Goal: Find specific page/section: Find specific page/section

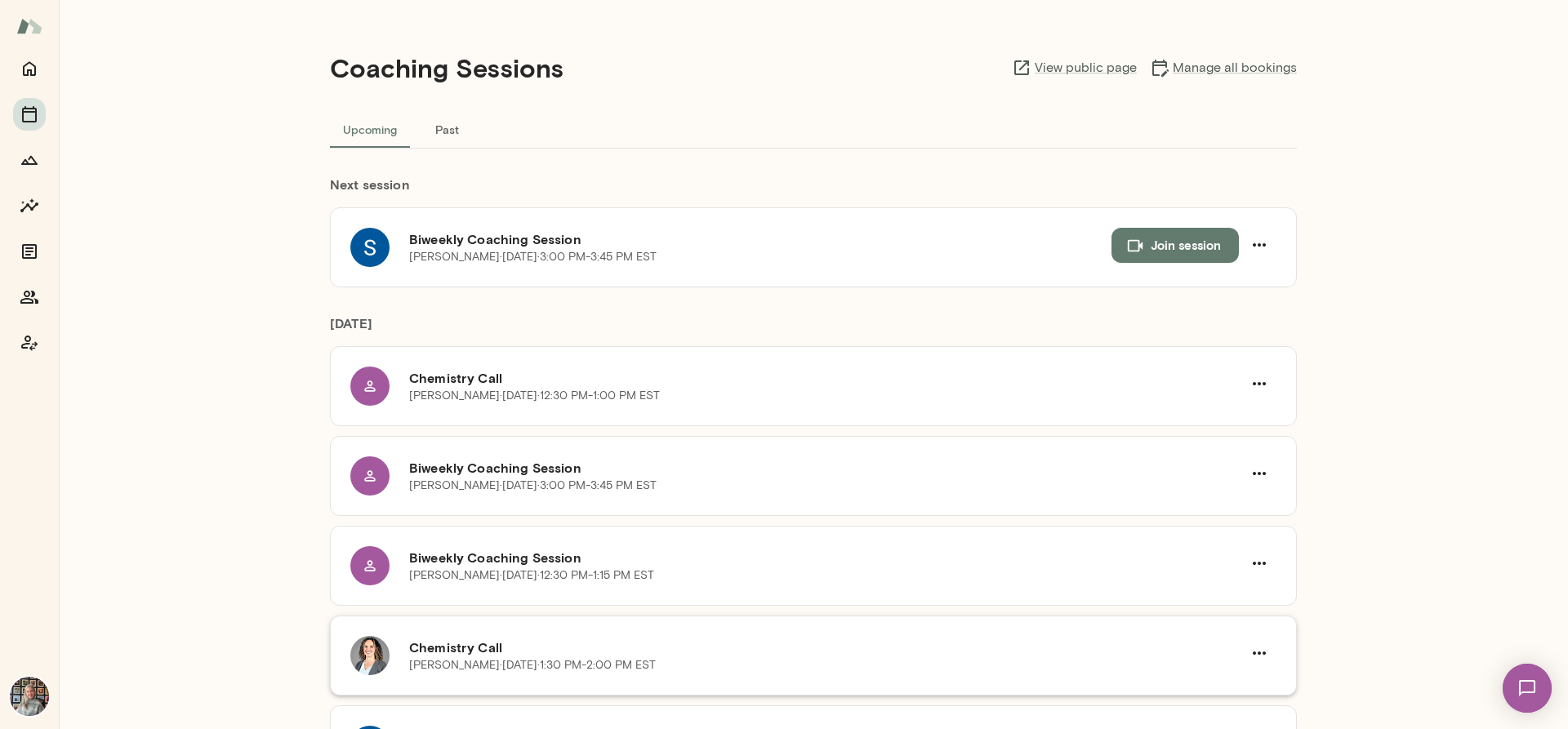
scroll to position [129, 0]
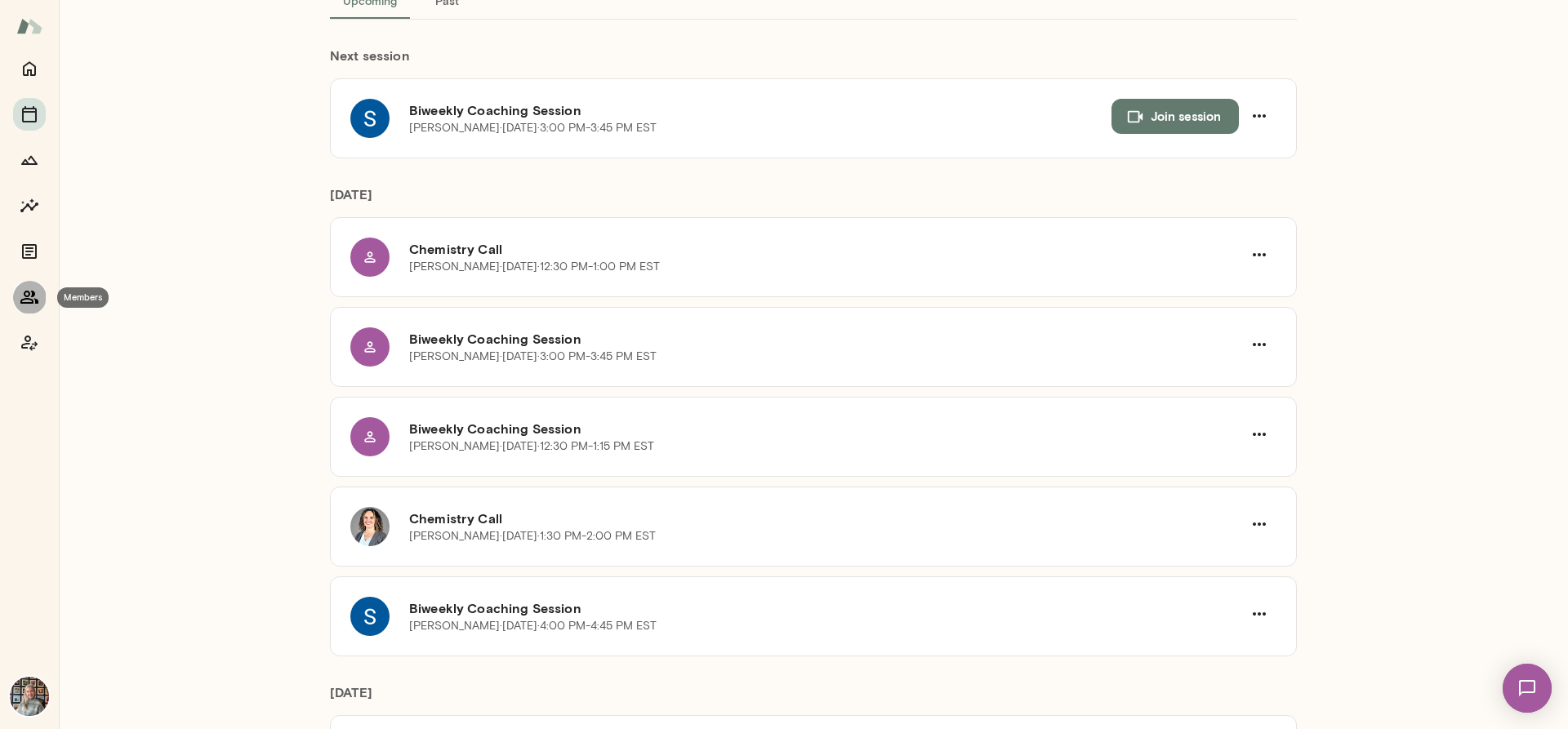
click at [32, 287] on icon "Members" at bounding box center [29, 297] width 20 height 20
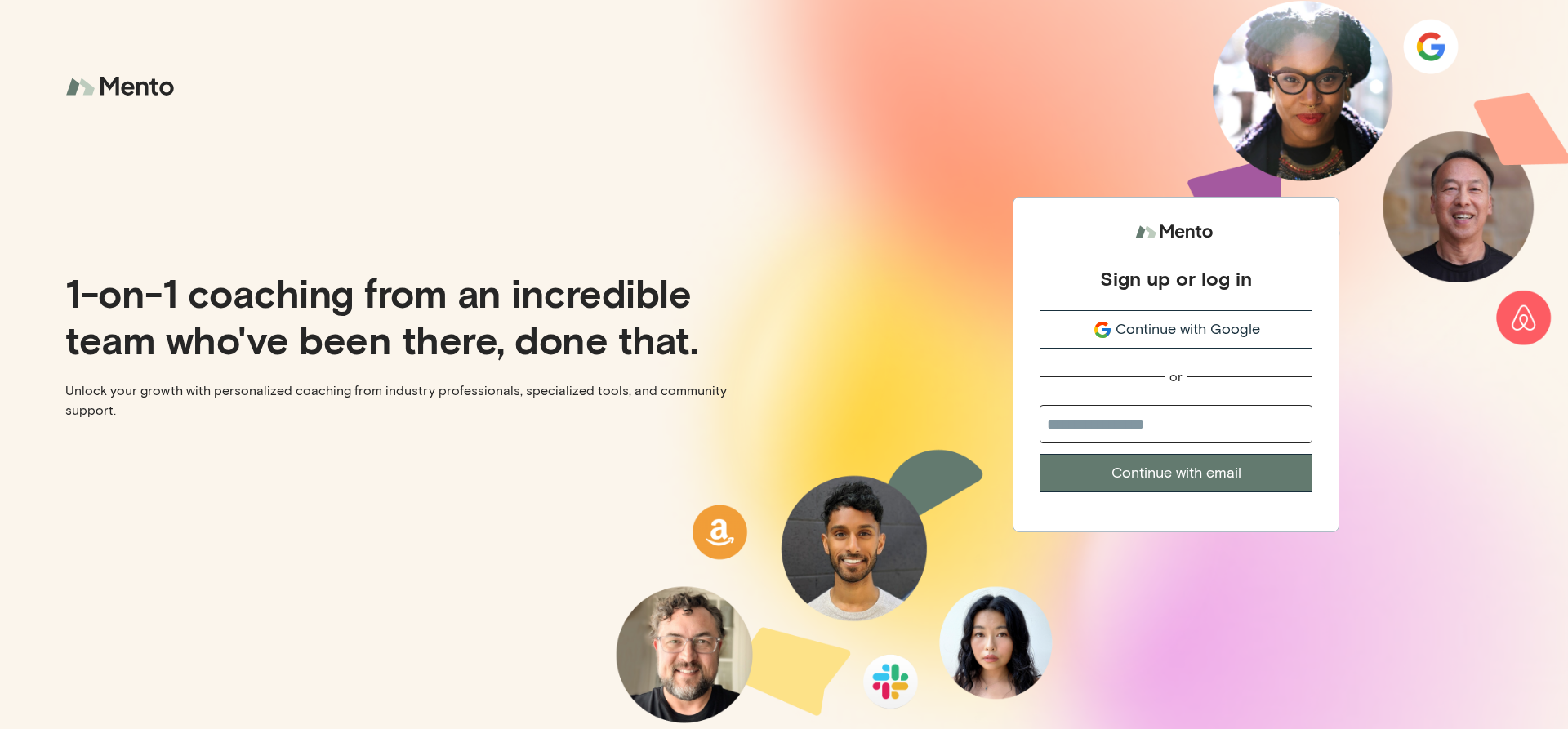
click at [1209, 333] on span "Continue with Google" at bounding box center [1187, 329] width 144 height 22
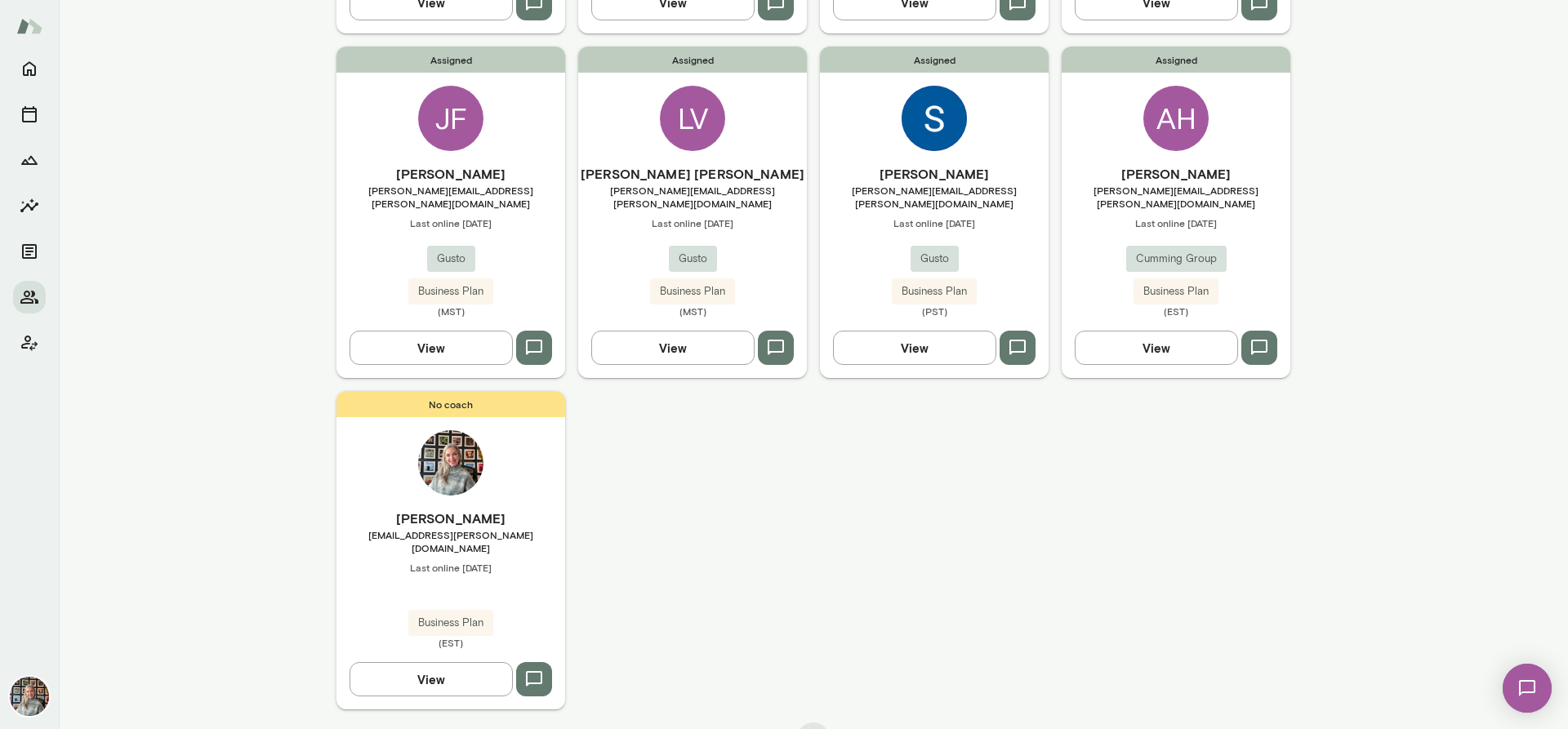
scroll to position [58, 0]
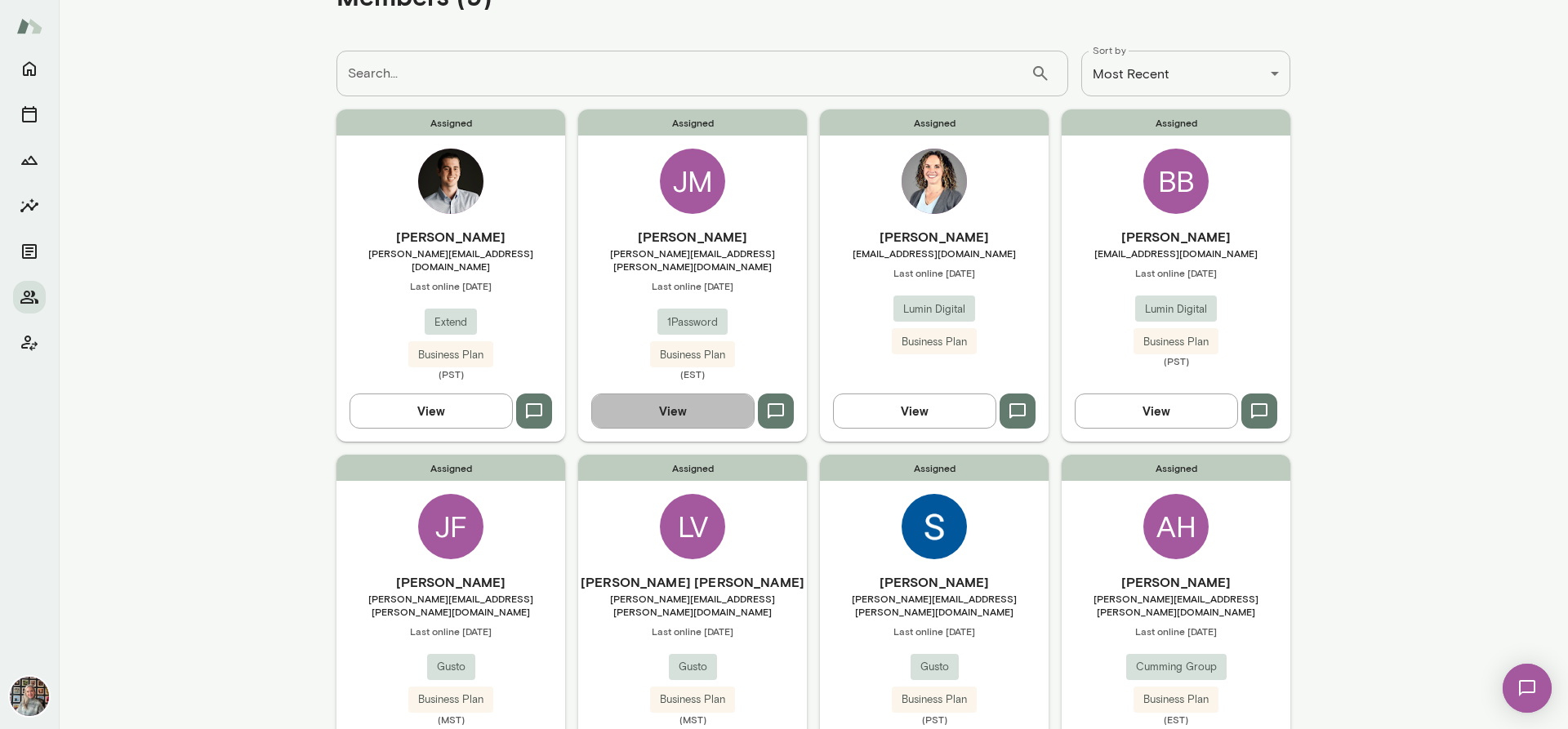
click at [628, 398] on button "View" at bounding box center [673, 411] width 163 height 34
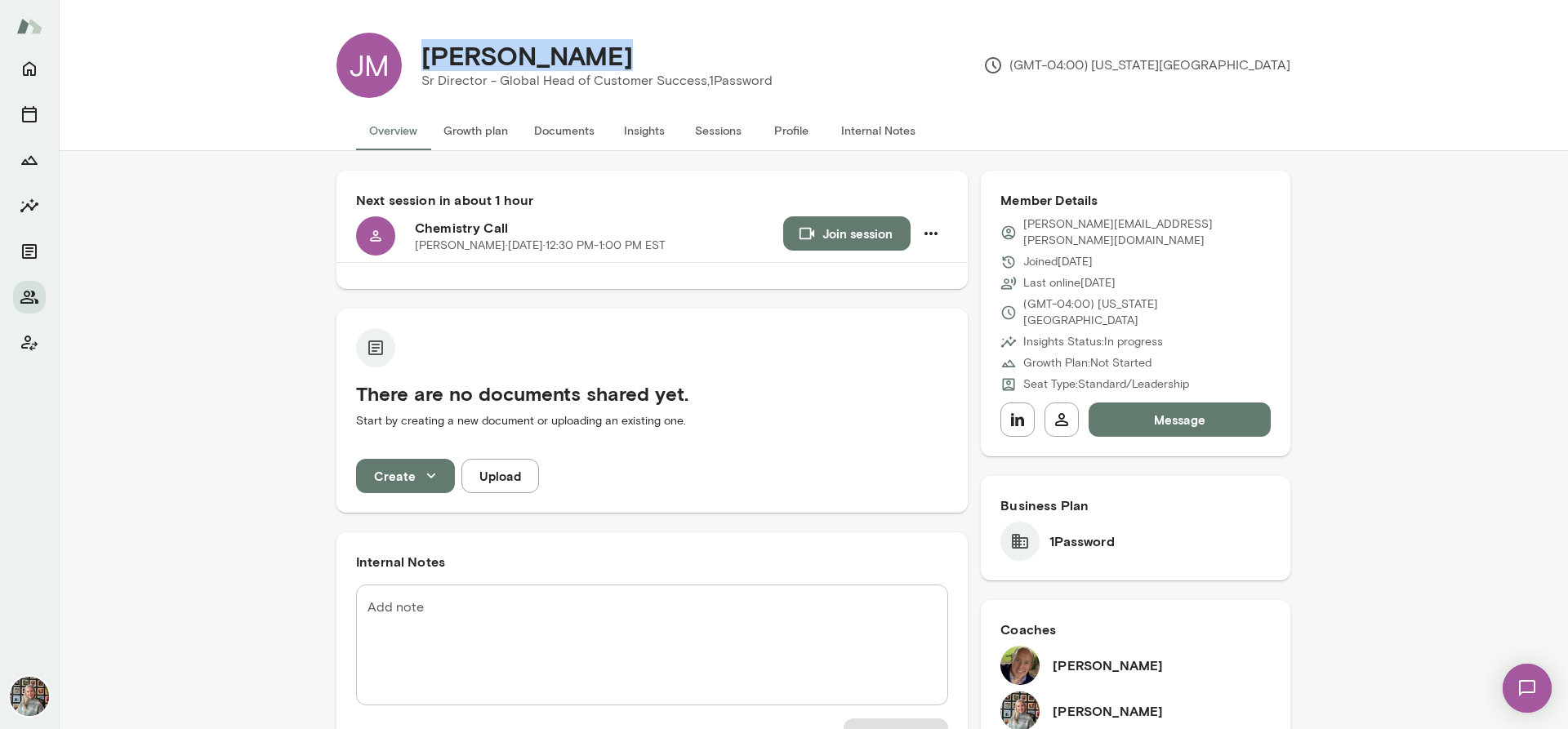
drag, startPoint x: 778, startPoint y: 83, endPoint x: 415, endPoint y: 64, distance: 363.5
click at [415, 64] on div "Jami Mitchell Sr Director - Global Head of Customer Success, 1Password" at bounding box center [597, 65] width 390 height 51
click at [812, 70] on div "Jami Mitchell Sr Director - Global Head of Customer Success, 1Password (GMT-04:…" at bounding box center [845, 65] width 888 height 65
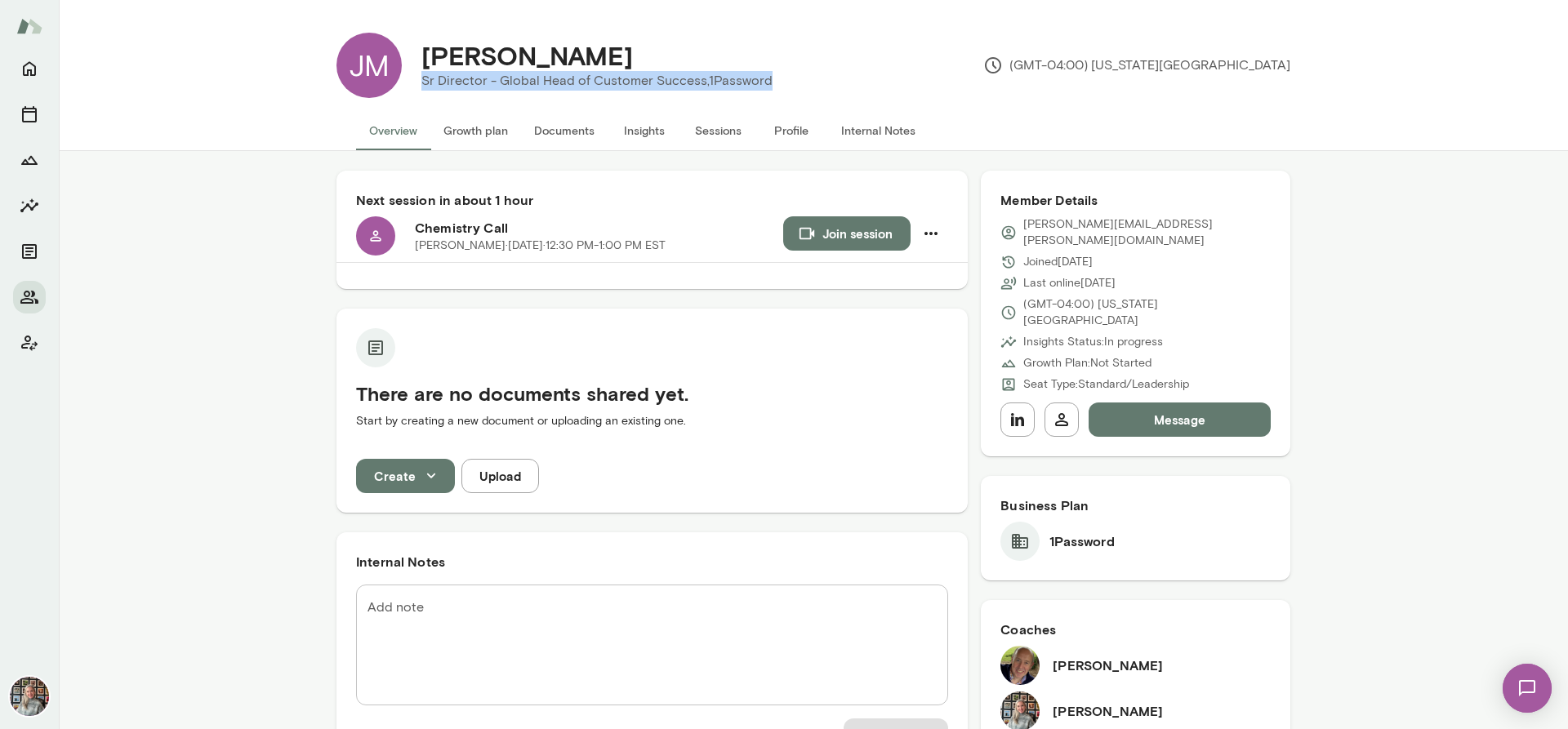
drag, startPoint x: 778, startPoint y: 80, endPoint x: 765, endPoint y: 84, distance: 13.6
click at [765, 84] on div "Jami Mitchell Sr Director - Global Head of Customer Success, 1Password" at bounding box center [597, 65] width 390 height 51
copy div "Sr Director - Global Head of Customer Success, 1Password"
click at [886, 133] on button "Internal Notes" at bounding box center [878, 131] width 101 height 40
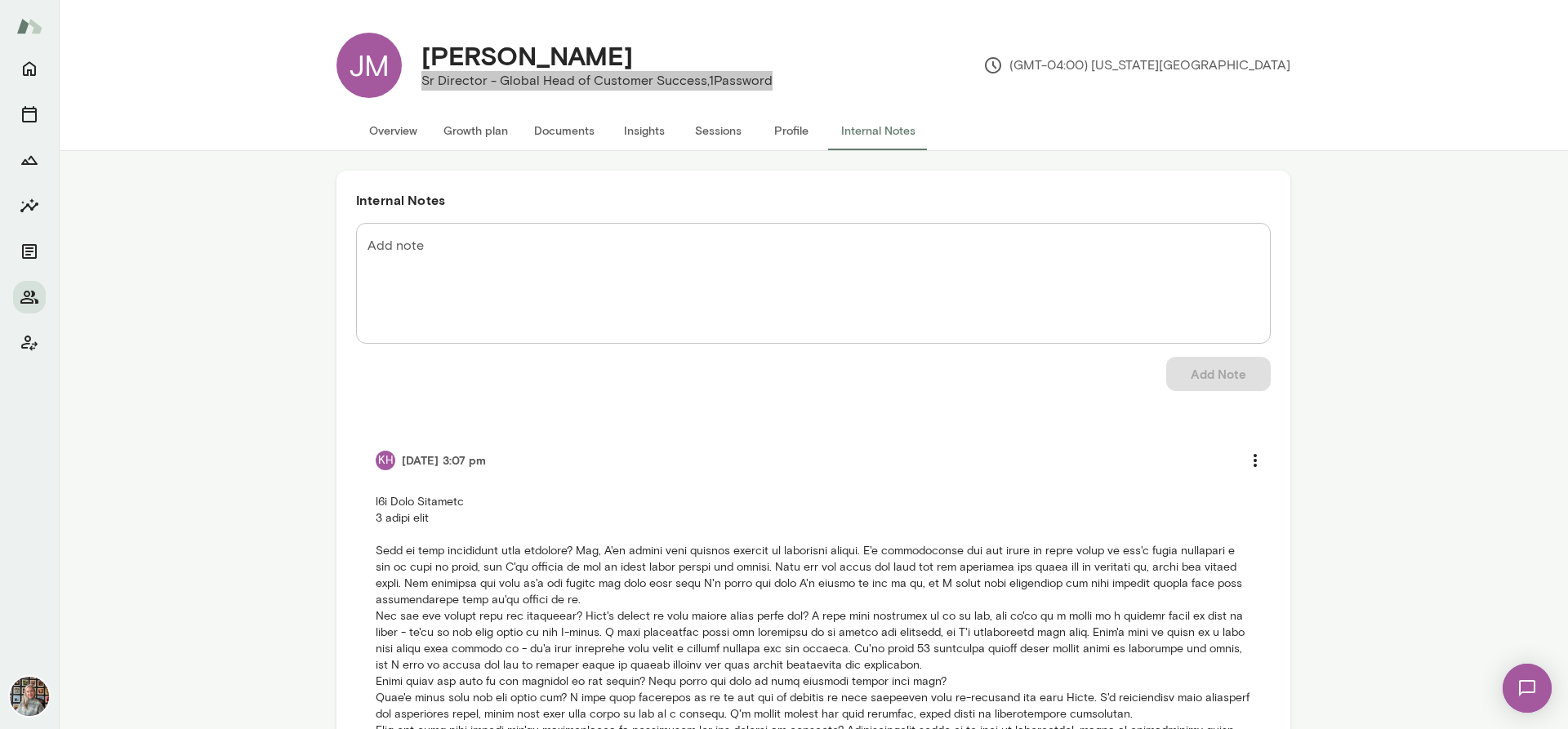
scroll to position [213, 0]
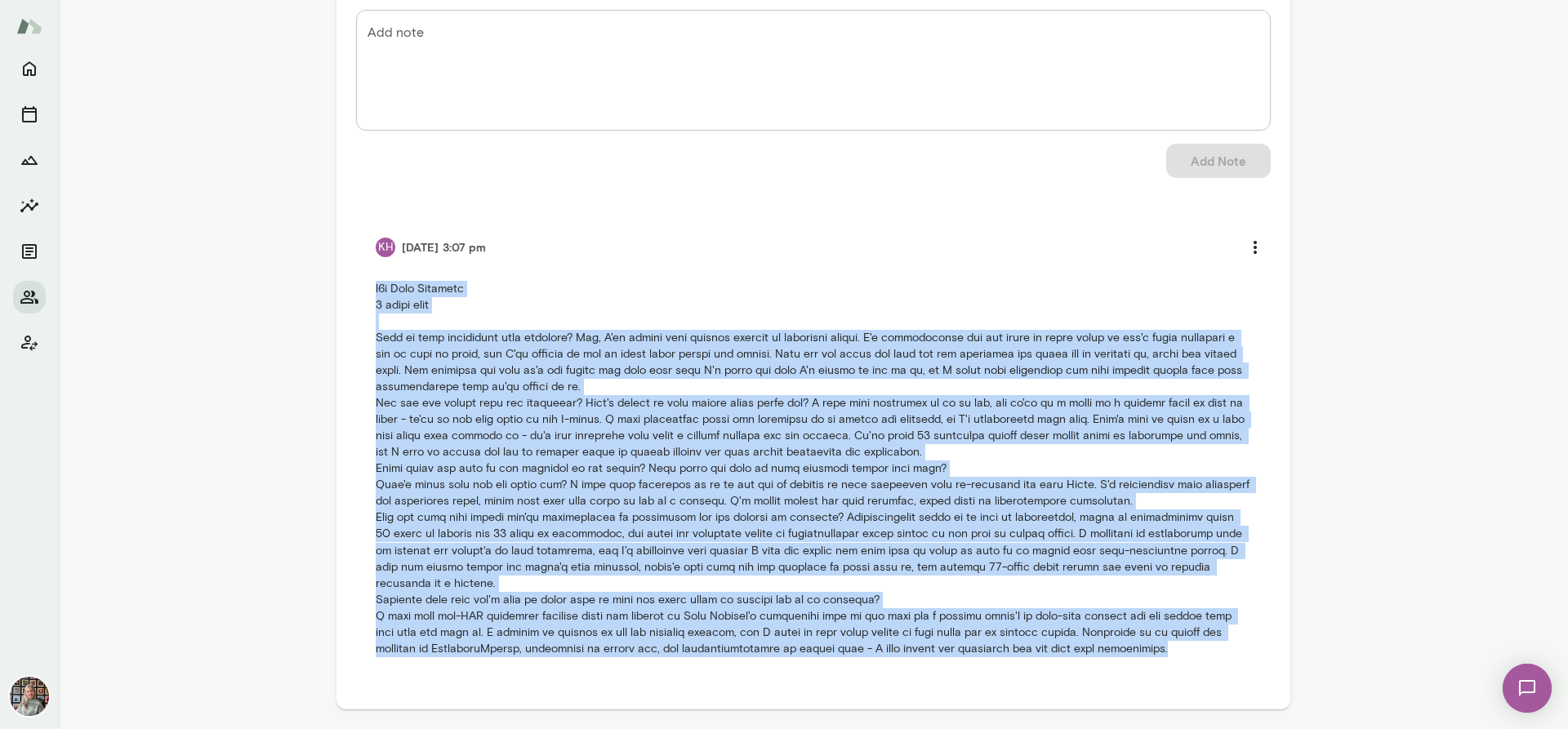
drag, startPoint x: 1142, startPoint y: 651, endPoint x: 358, endPoint y: 285, distance: 865.2
click at [358, 285] on li "KH 9/12/25 at 3:07 pm" at bounding box center [813, 443] width 915 height 465
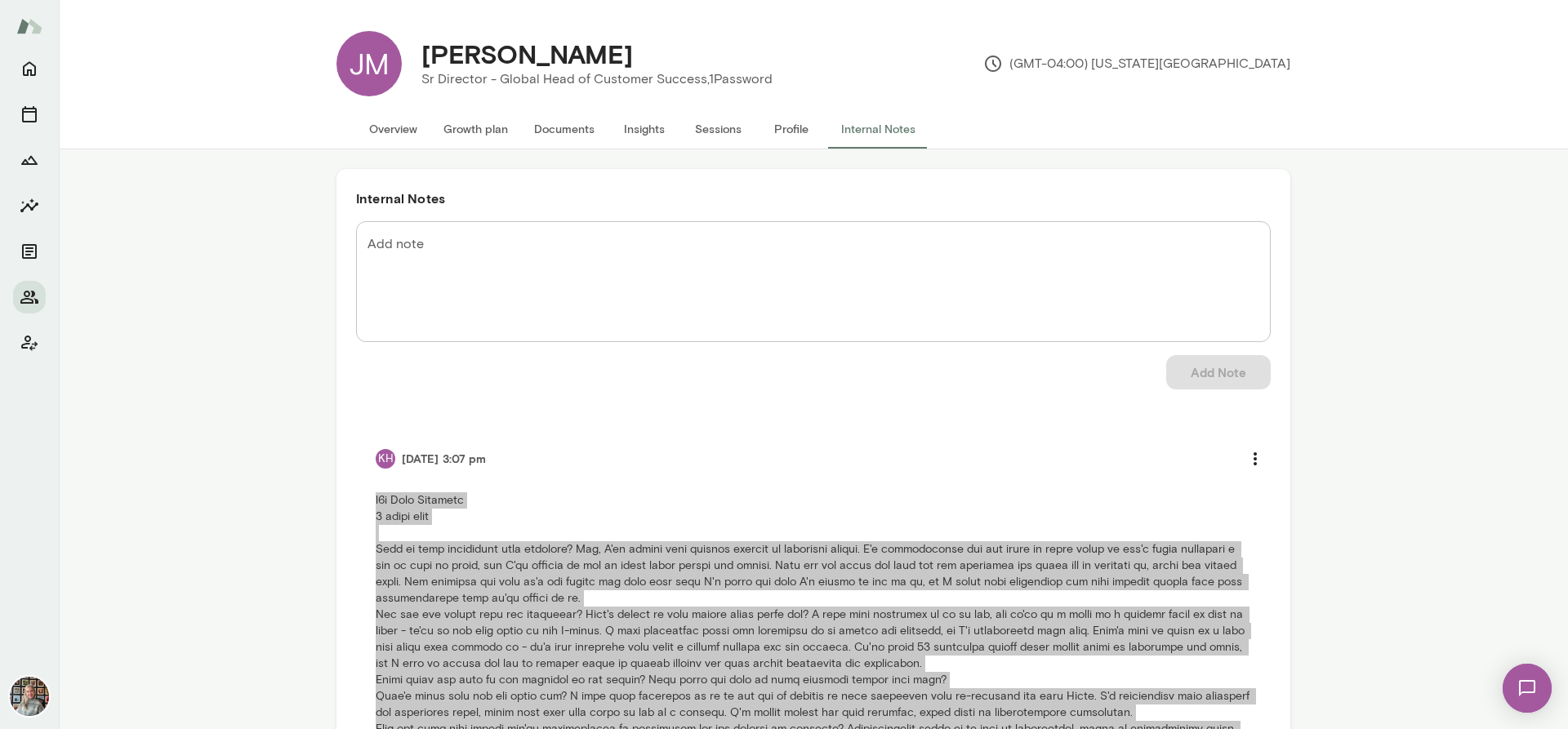
scroll to position [0, 0]
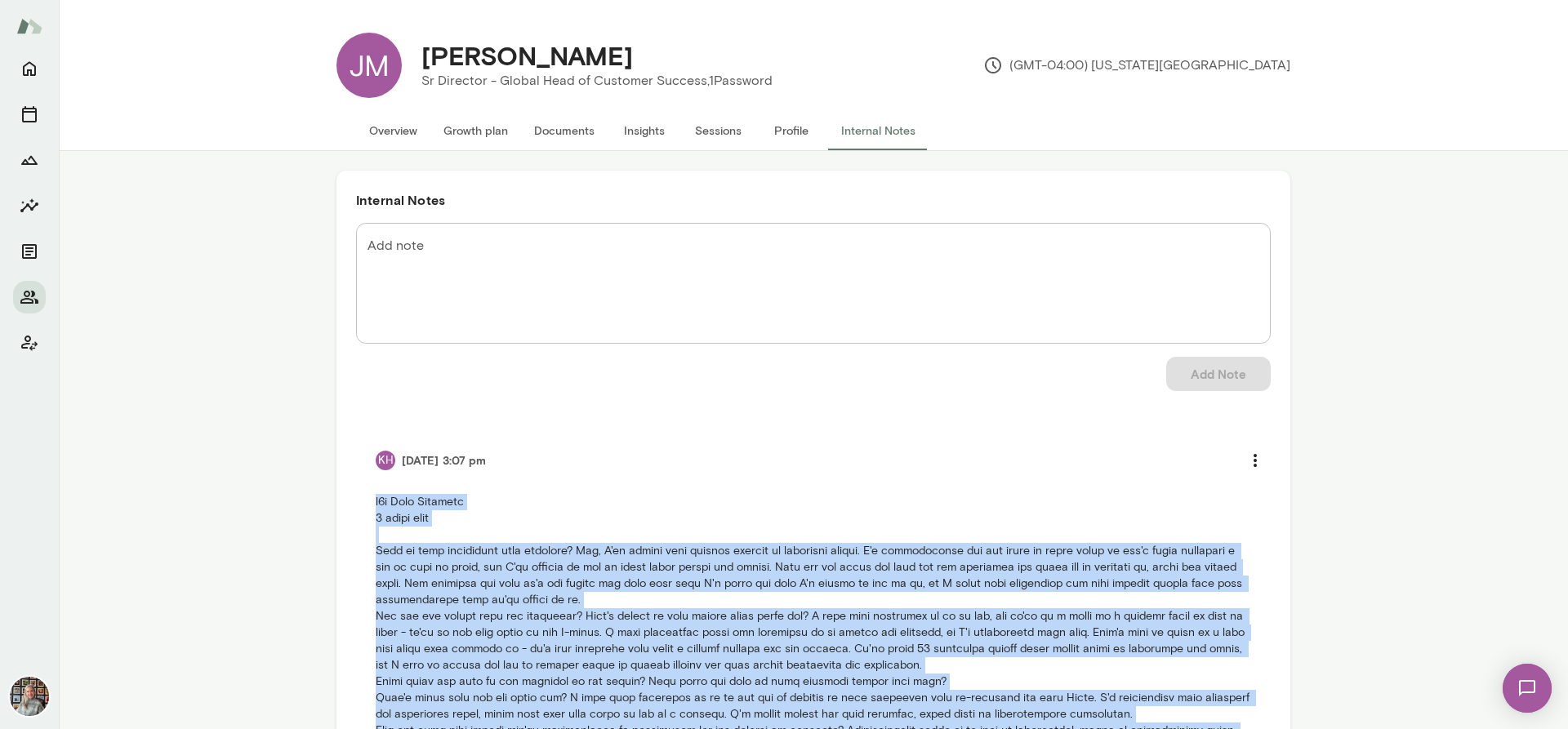
click at [383, 126] on button "Overview" at bounding box center [393, 131] width 74 height 40
